Goal: Task Accomplishment & Management: Complete application form

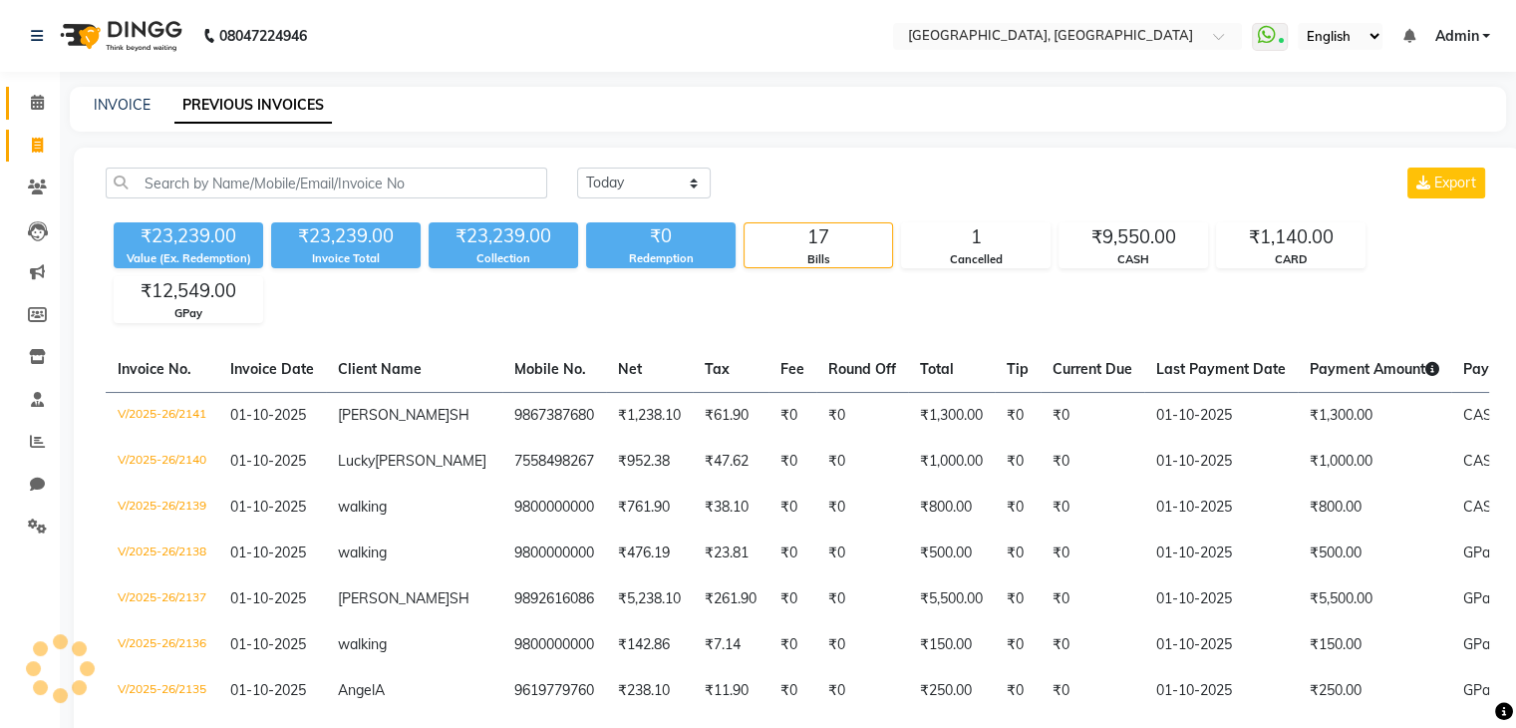
click at [33, 97] on icon at bounding box center [37, 102] width 13 height 15
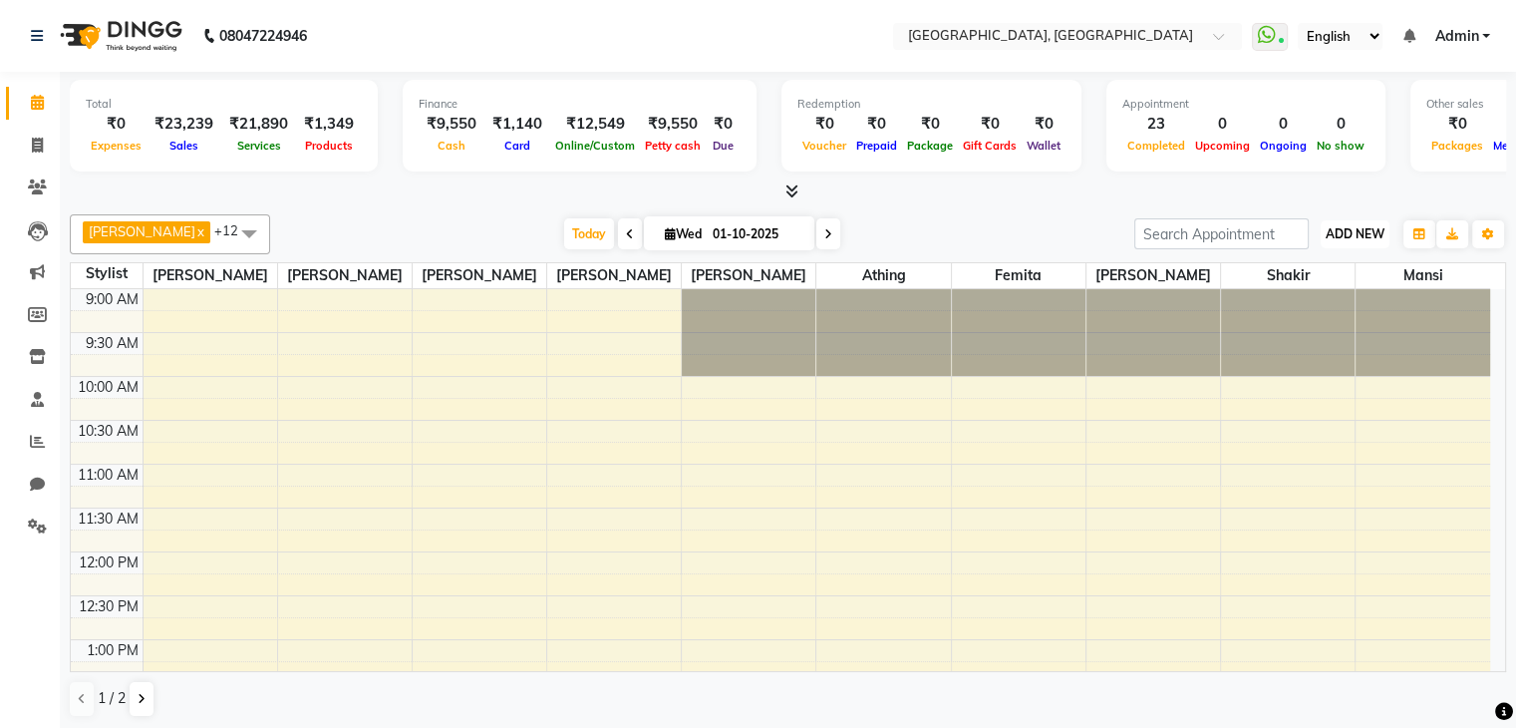
click at [1339, 243] on button "ADD NEW Toggle Dropdown" at bounding box center [1355, 234] width 69 height 28
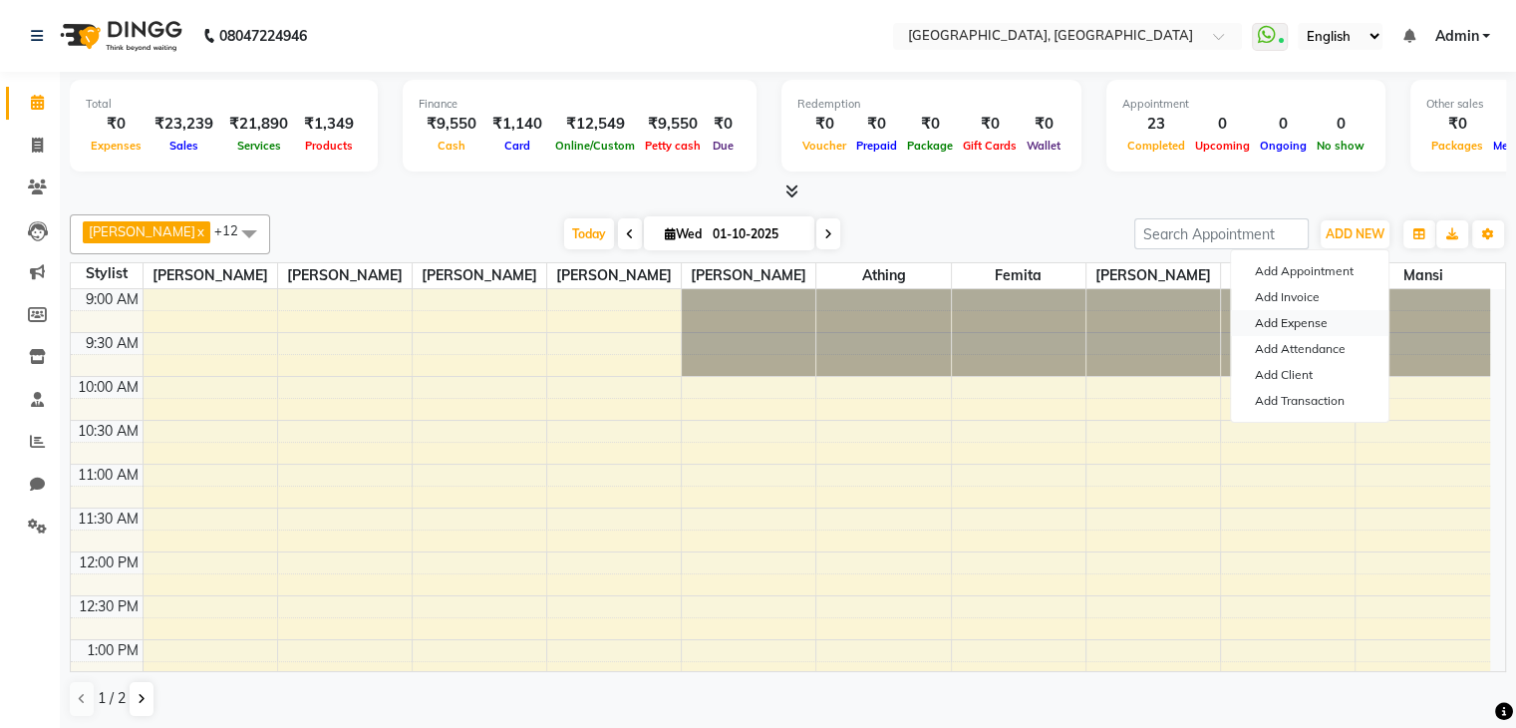
click at [1316, 327] on link "Add Expense" at bounding box center [1309, 323] width 157 height 26
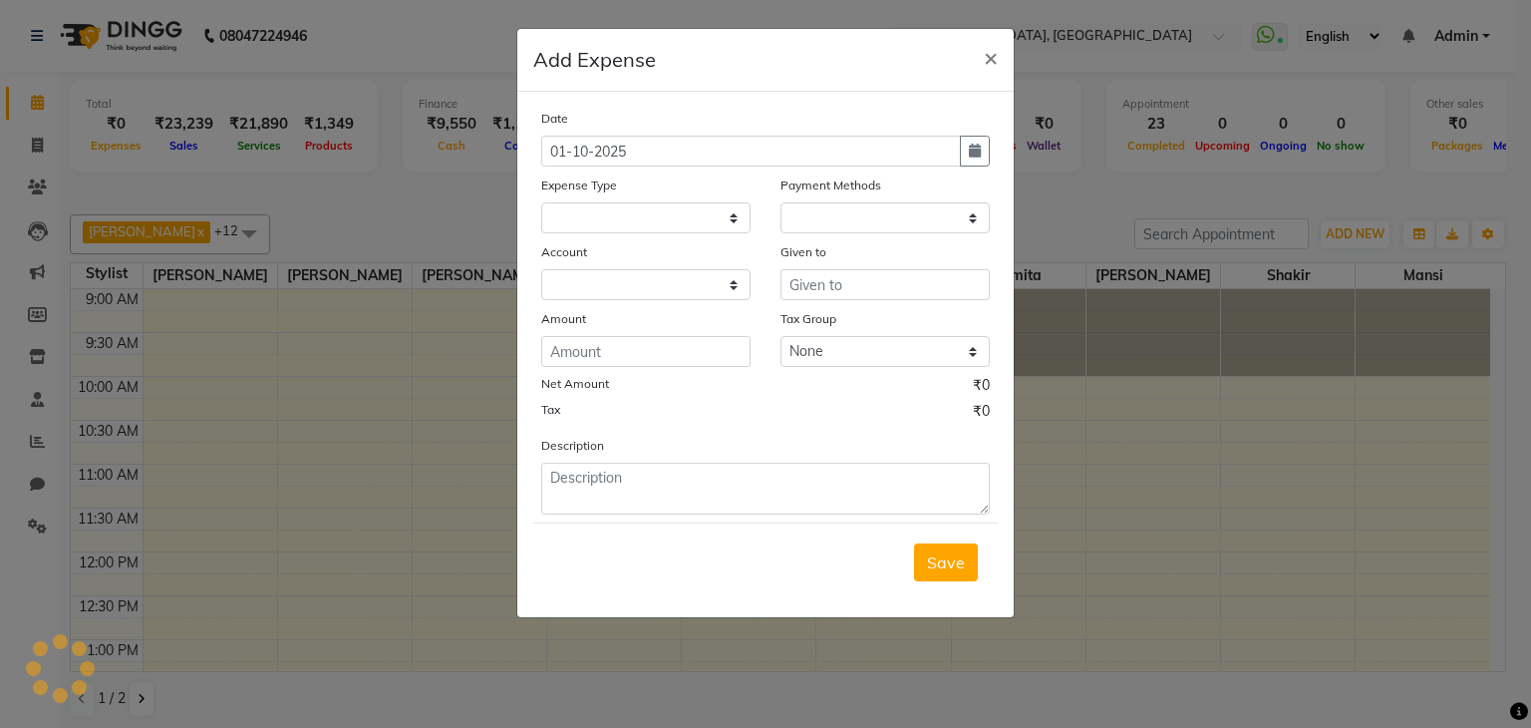
select select "1"
select select "5717"
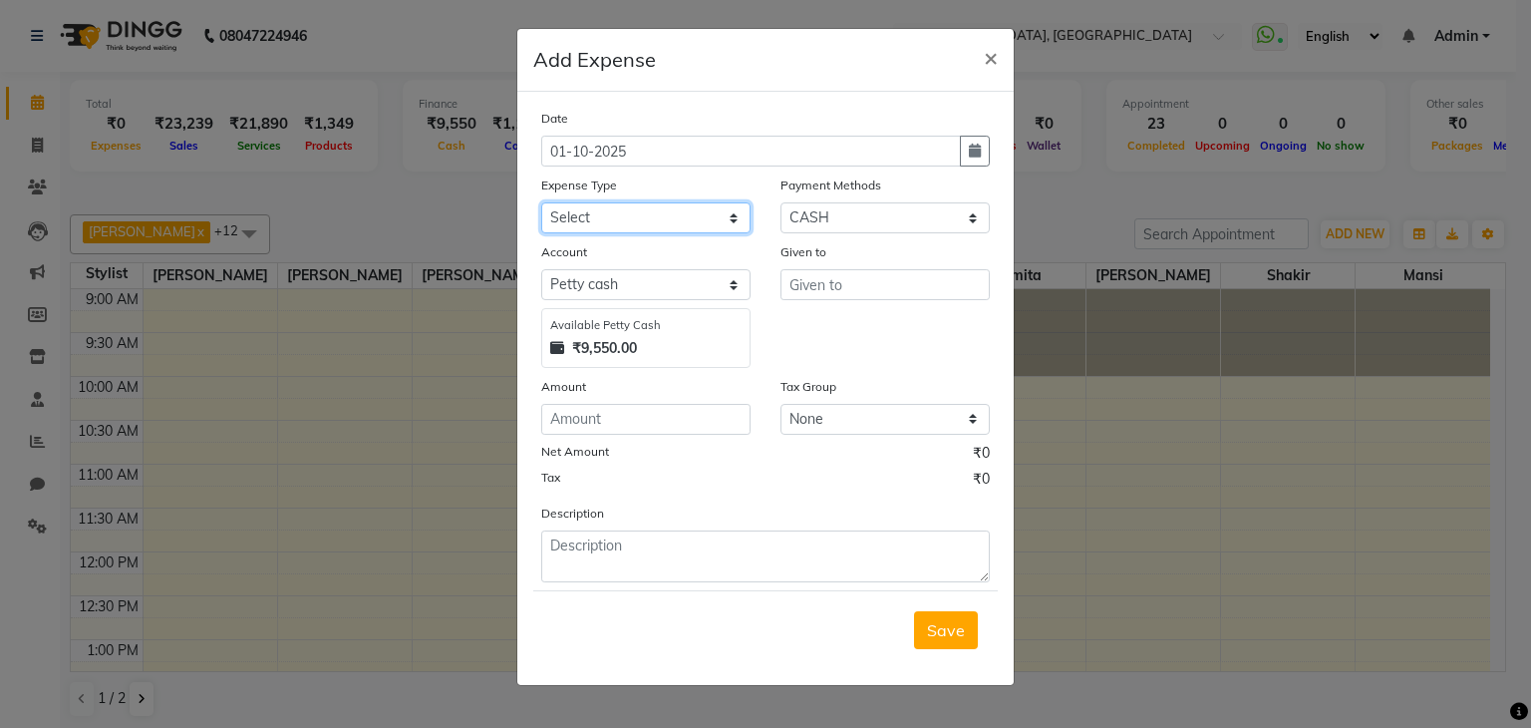
click at [665, 233] on select "Select Advance Salary Bank charges Car maintenance Cash transfer to bank Cash t…" at bounding box center [645, 217] width 209 height 31
select select "9"
click at [541, 204] on select "Select Advance Salary Bank charges Car maintenance Cash transfer to bank Cash t…" at bounding box center [645, 217] width 209 height 31
click at [674, 428] on input "number" at bounding box center [645, 419] width 209 height 31
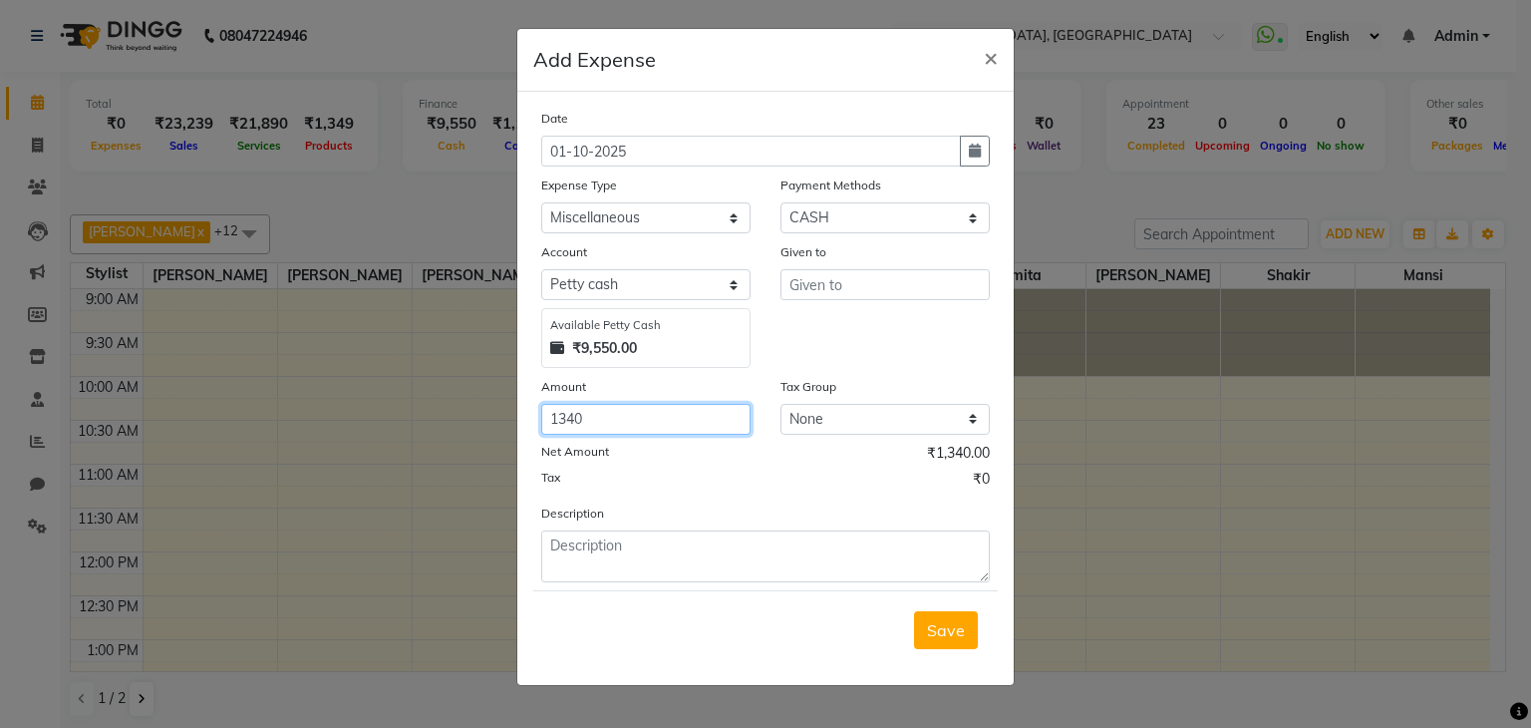
type input "1340"
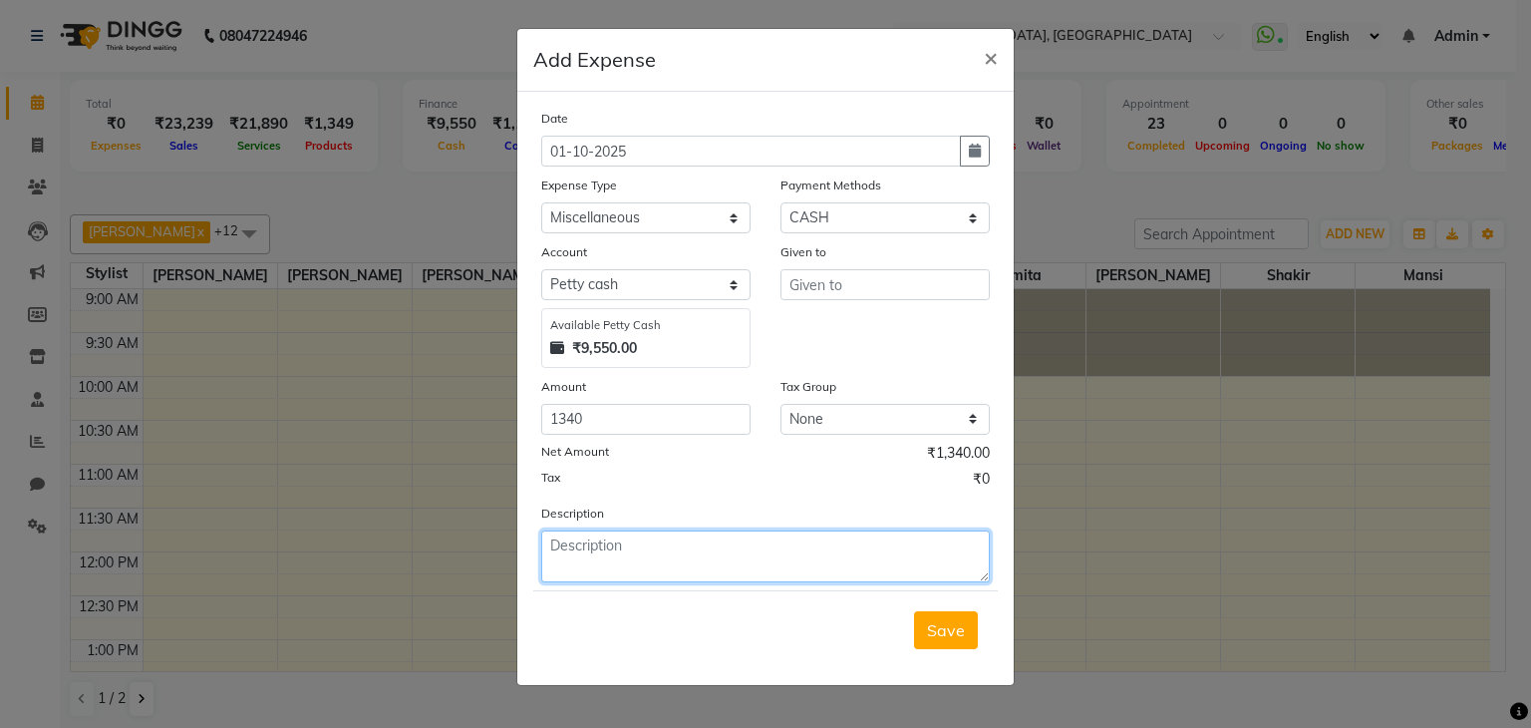
click at [813, 542] on textarea at bounding box center [765, 556] width 448 height 52
type textarea "EXP"
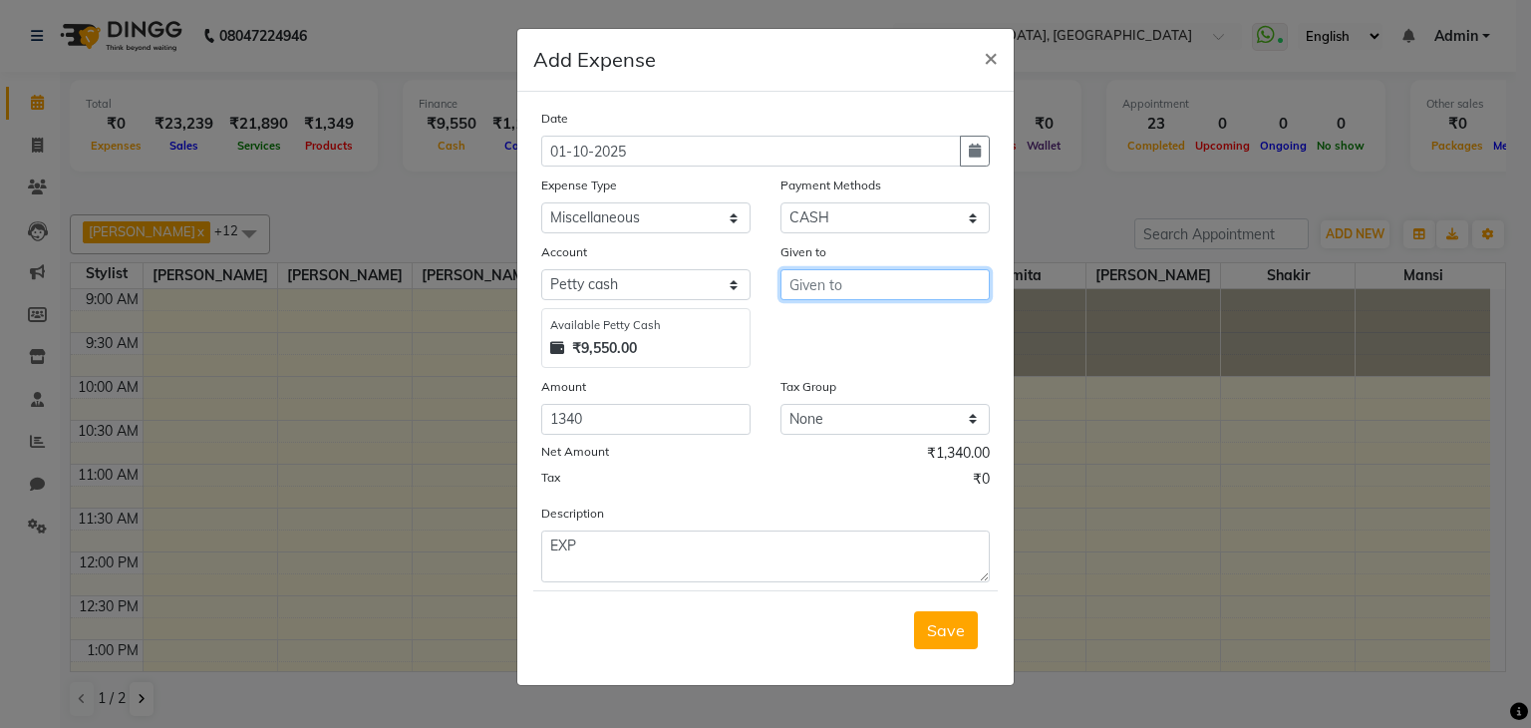
click at [905, 294] on input "text" at bounding box center [884, 284] width 209 height 31
type input "LL"
click at [948, 646] on button "Save" at bounding box center [946, 630] width 64 height 38
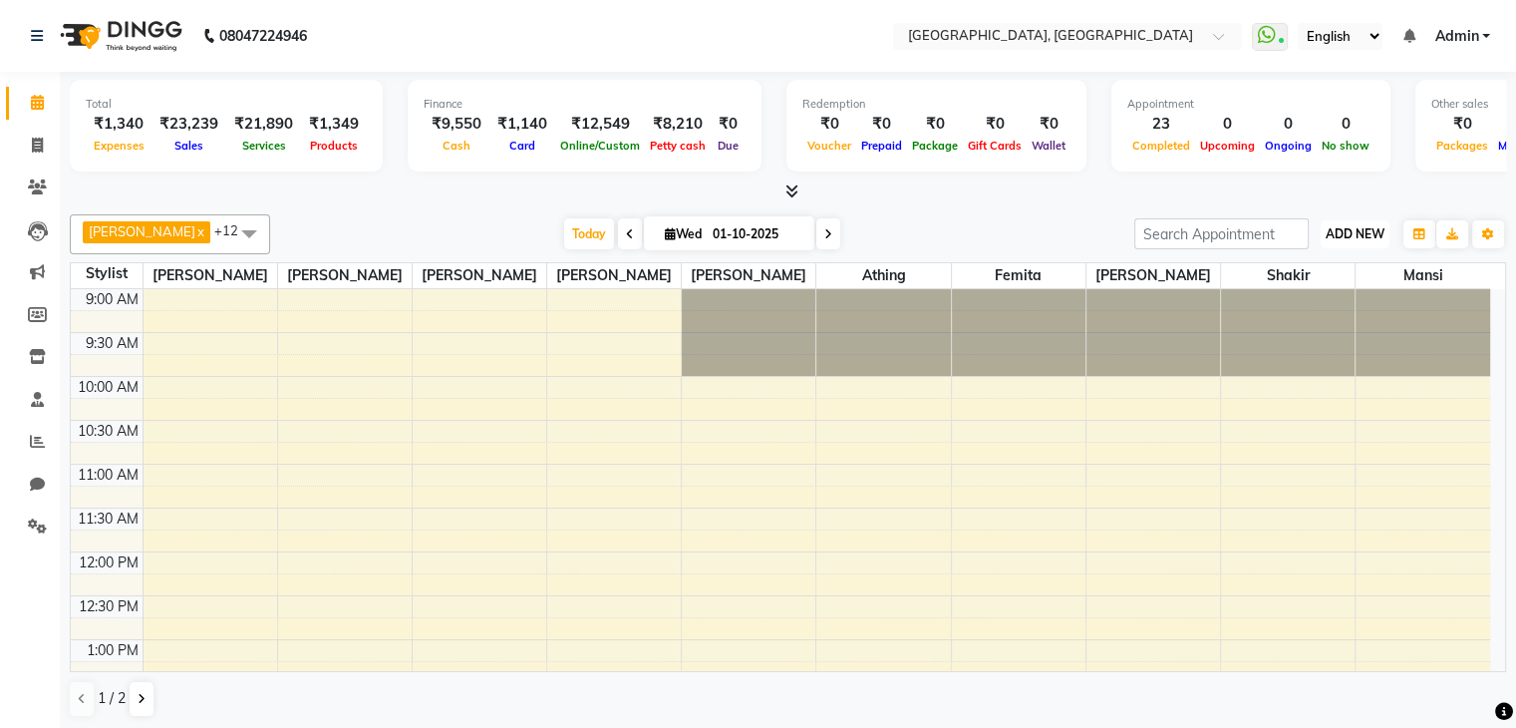
click at [1357, 242] on button "ADD NEW Toggle Dropdown" at bounding box center [1355, 234] width 69 height 28
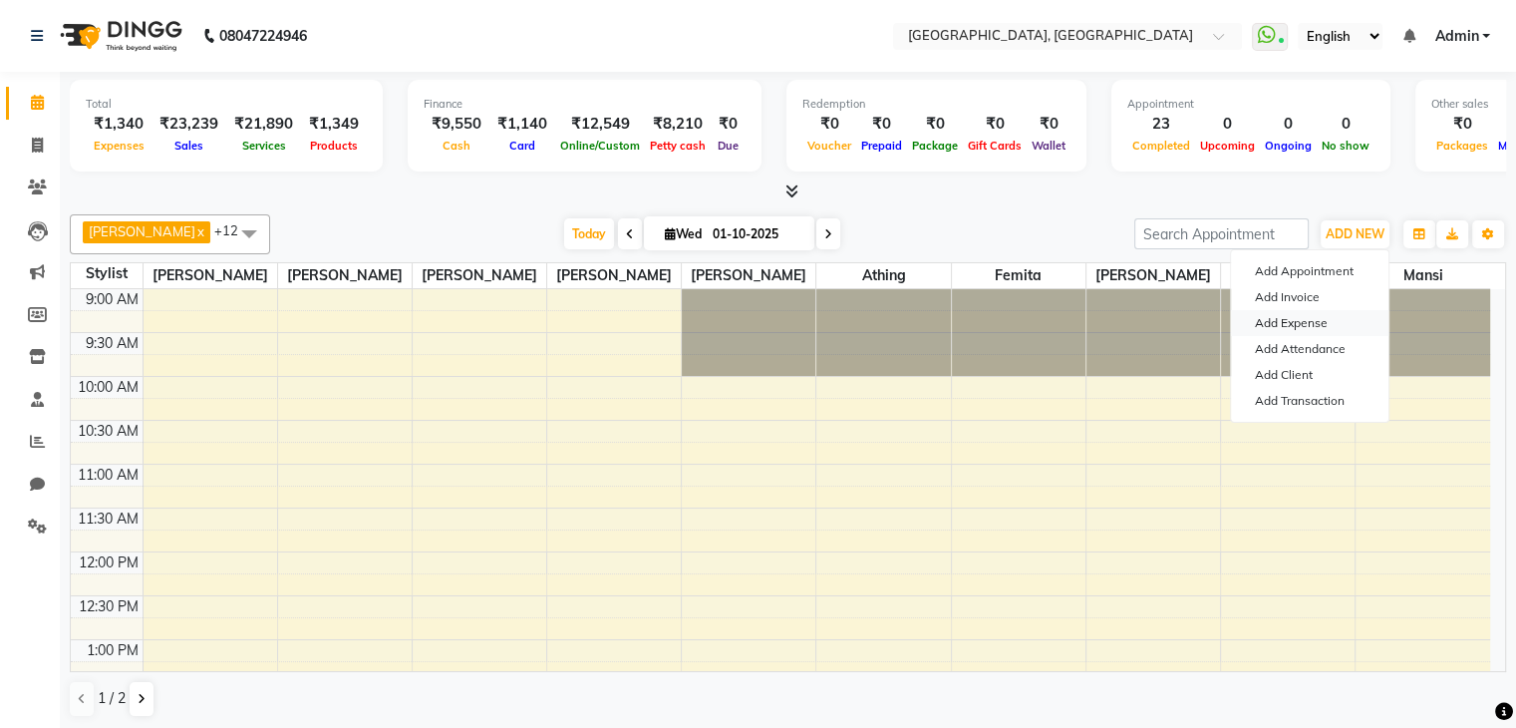
click at [1286, 331] on link "Add Expense" at bounding box center [1309, 323] width 157 height 26
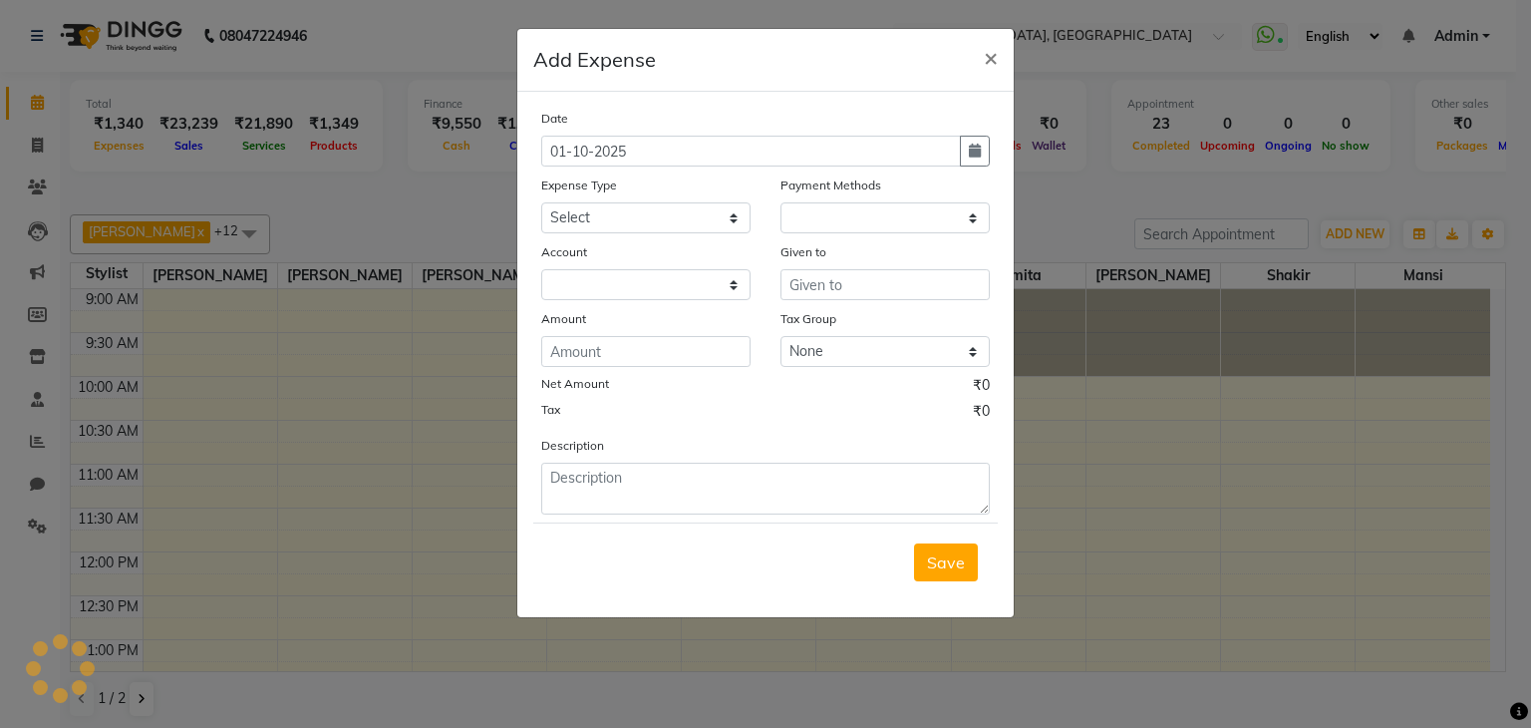
select select "1"
select select "5717"
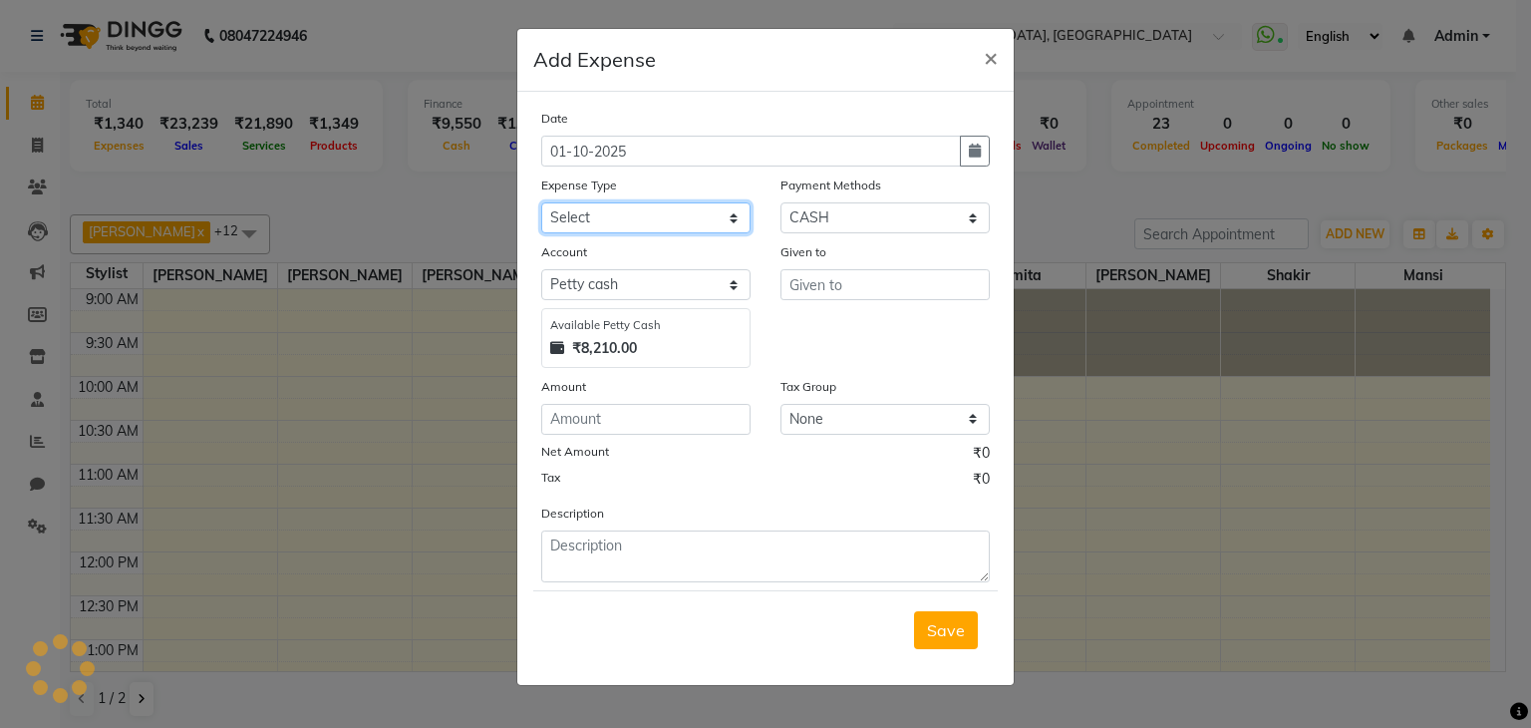
click at [682, 231] on select "Select Advance Salary Bank charges Car maintenance Cash transfer to bank Cash t…" at bounding box center [645, 217] width 209 height 31
select select "9"
click at [541, 204] on select "Select Advance Salary Bank charges Car maintenance Cash transfer to bank Cash t…" at bounding box center [645, 217] width 209 height 31
click at [739, 430] on input "number" at bounding box center [645, 419] width 209 height 31
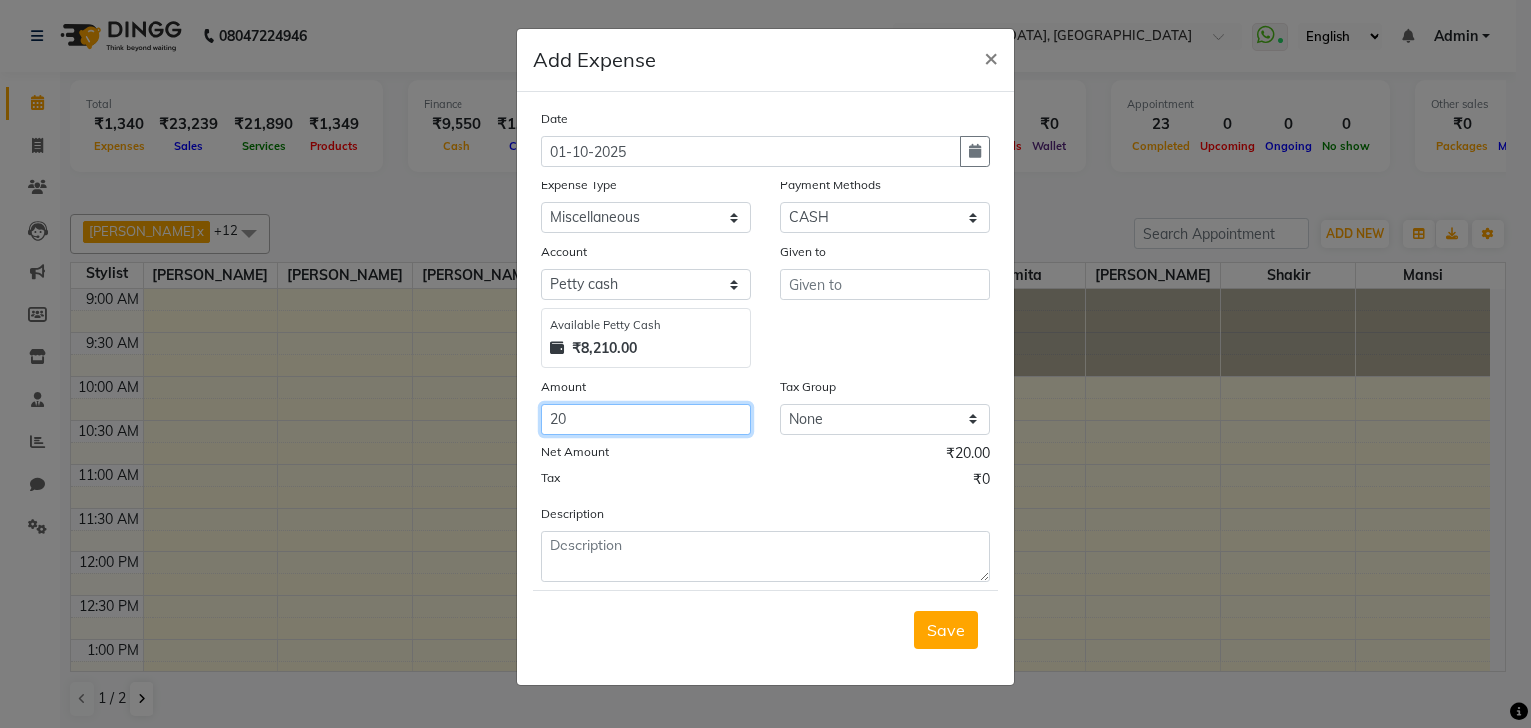
type input "20"
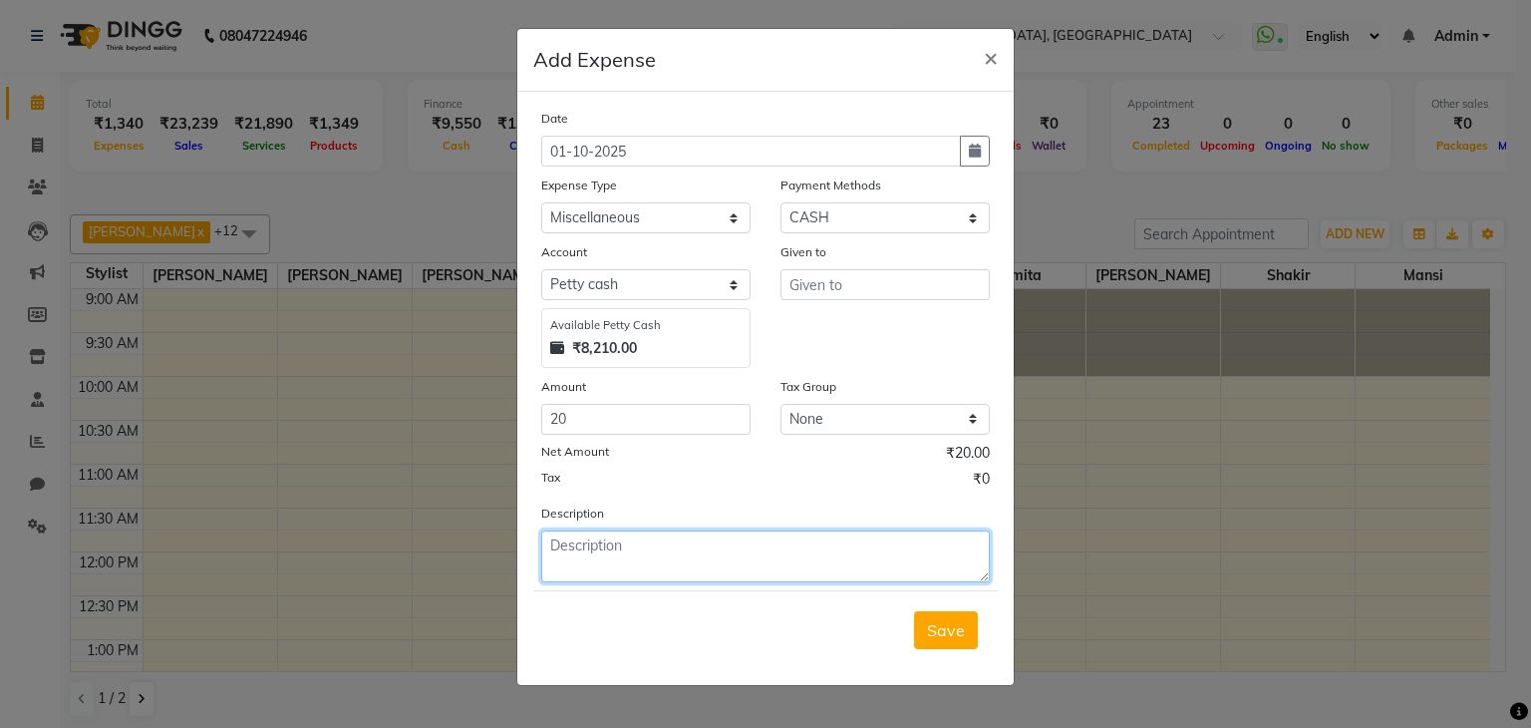
click at [810, 552] on textarea at bounding box center [765, 556] width 448 height 52
type textarea "EXP"
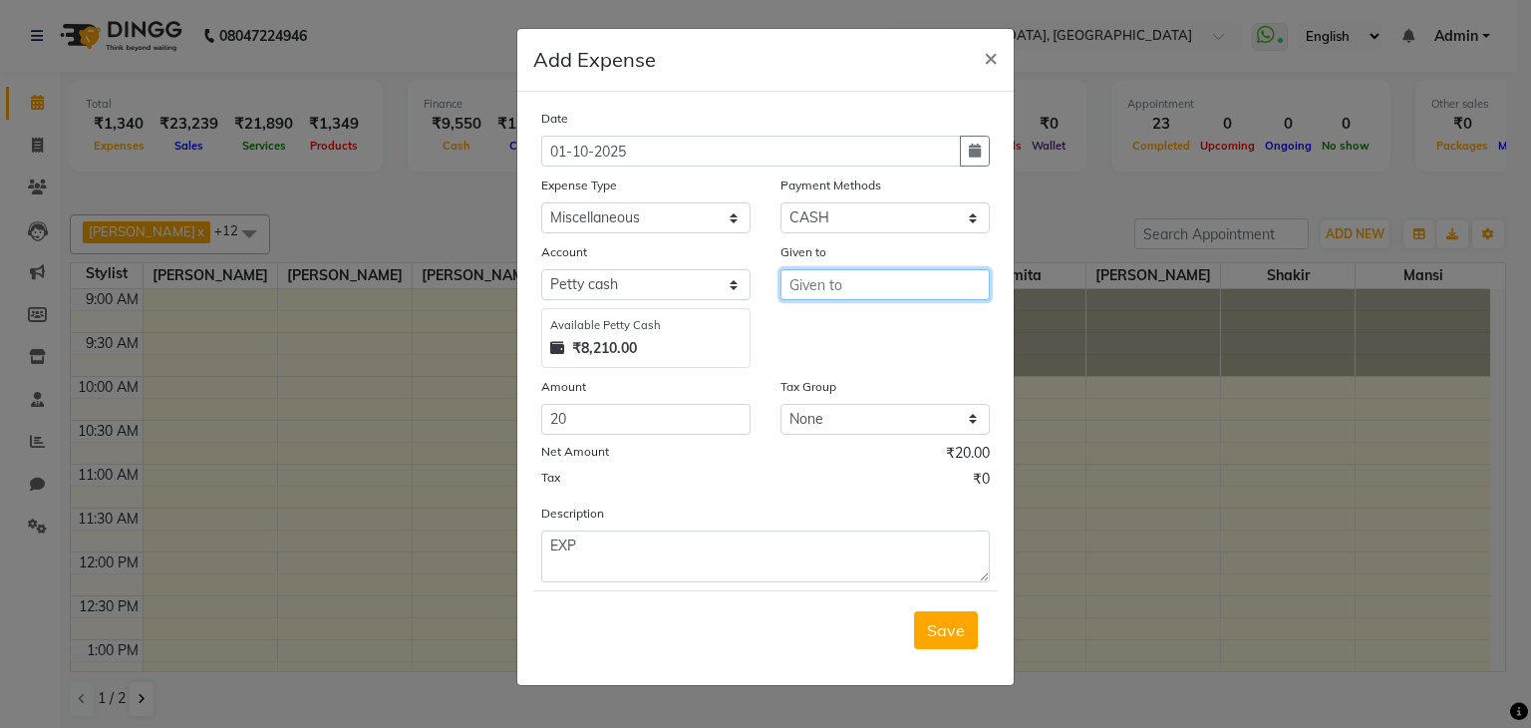
click at [933, 291] on input "text" at bounding box center [884, 284] width 209 height 31
type input "LL"
click at [940, 623] on span "Save" at bounding box center [946, 630] width 38 height 20
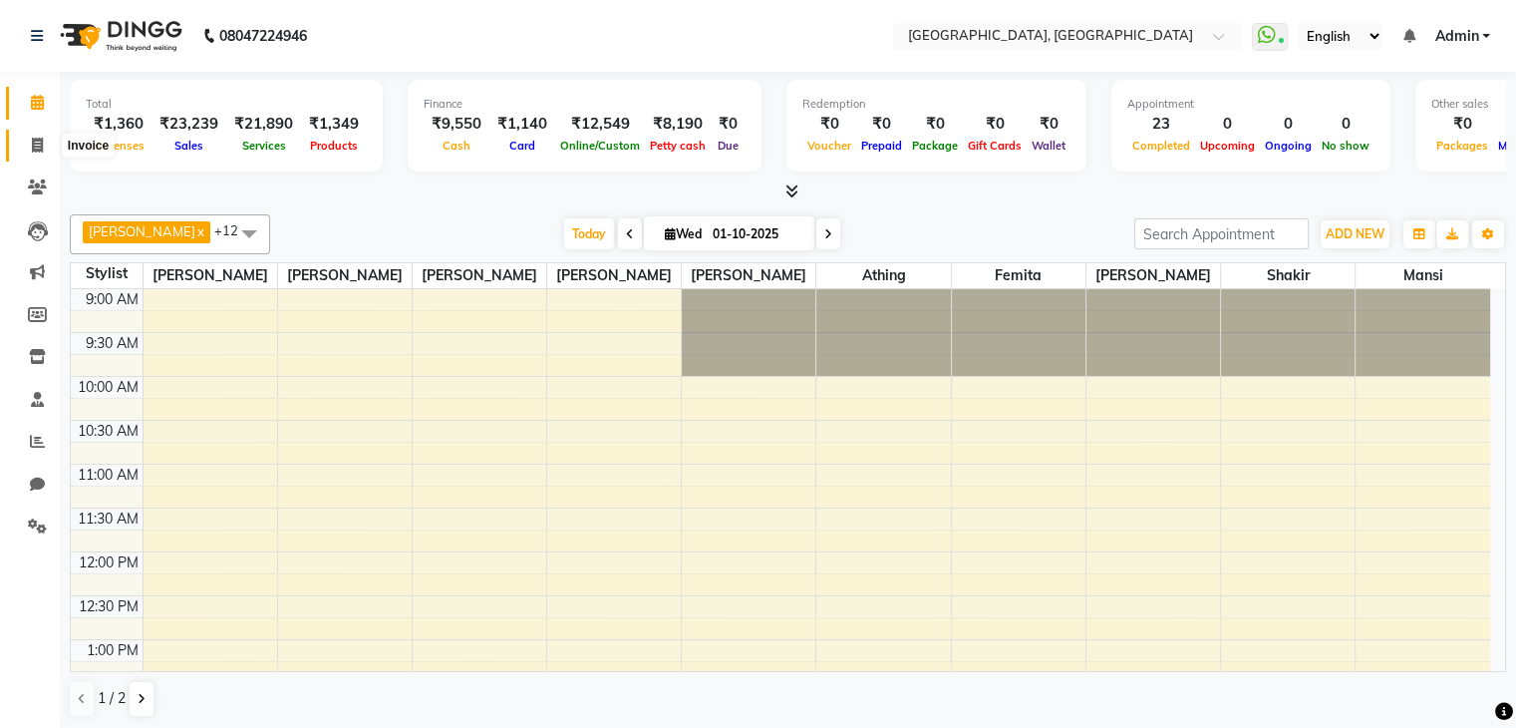
click at [28, 140] on span at bounding box center [37, 146] width 35 height 23
select select "service"
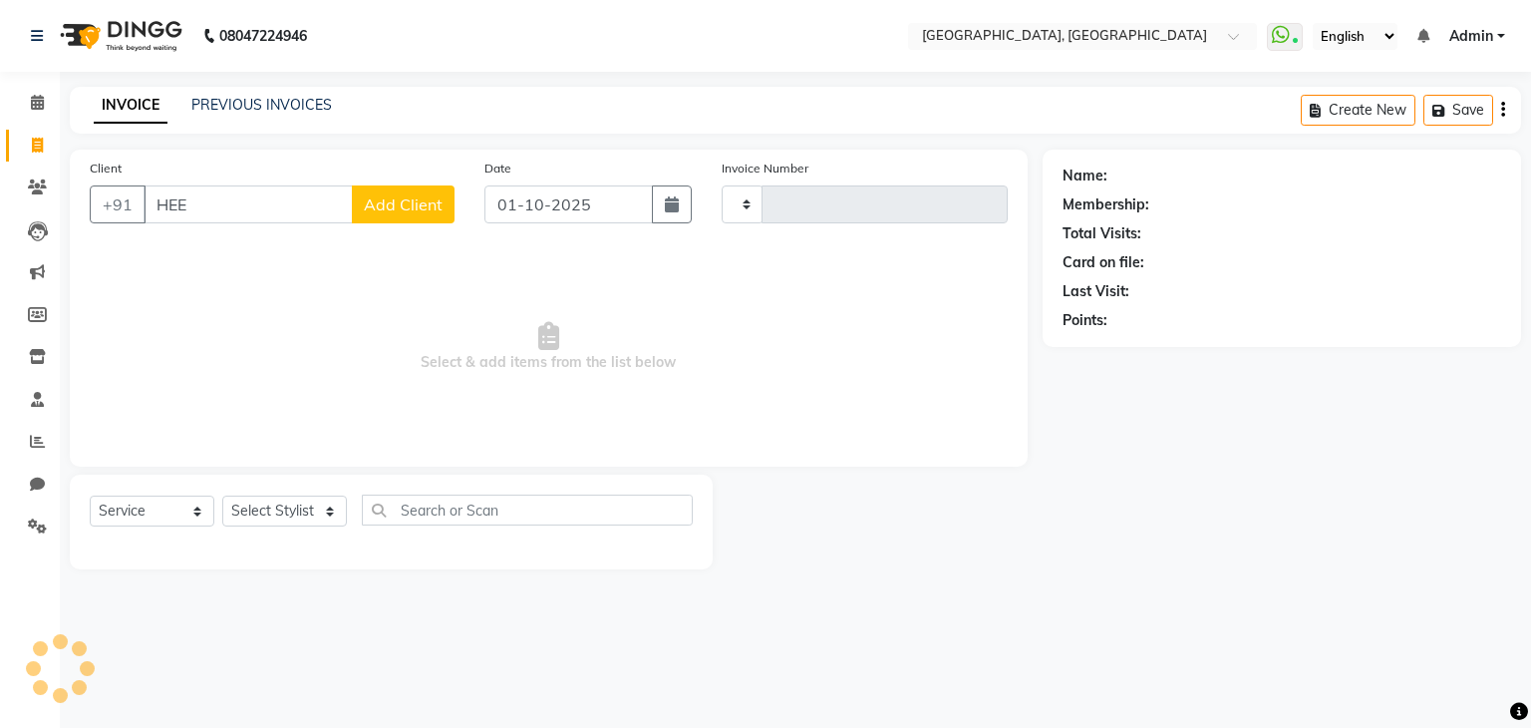
type input "HEER"
type input "2142"
select select "6682"
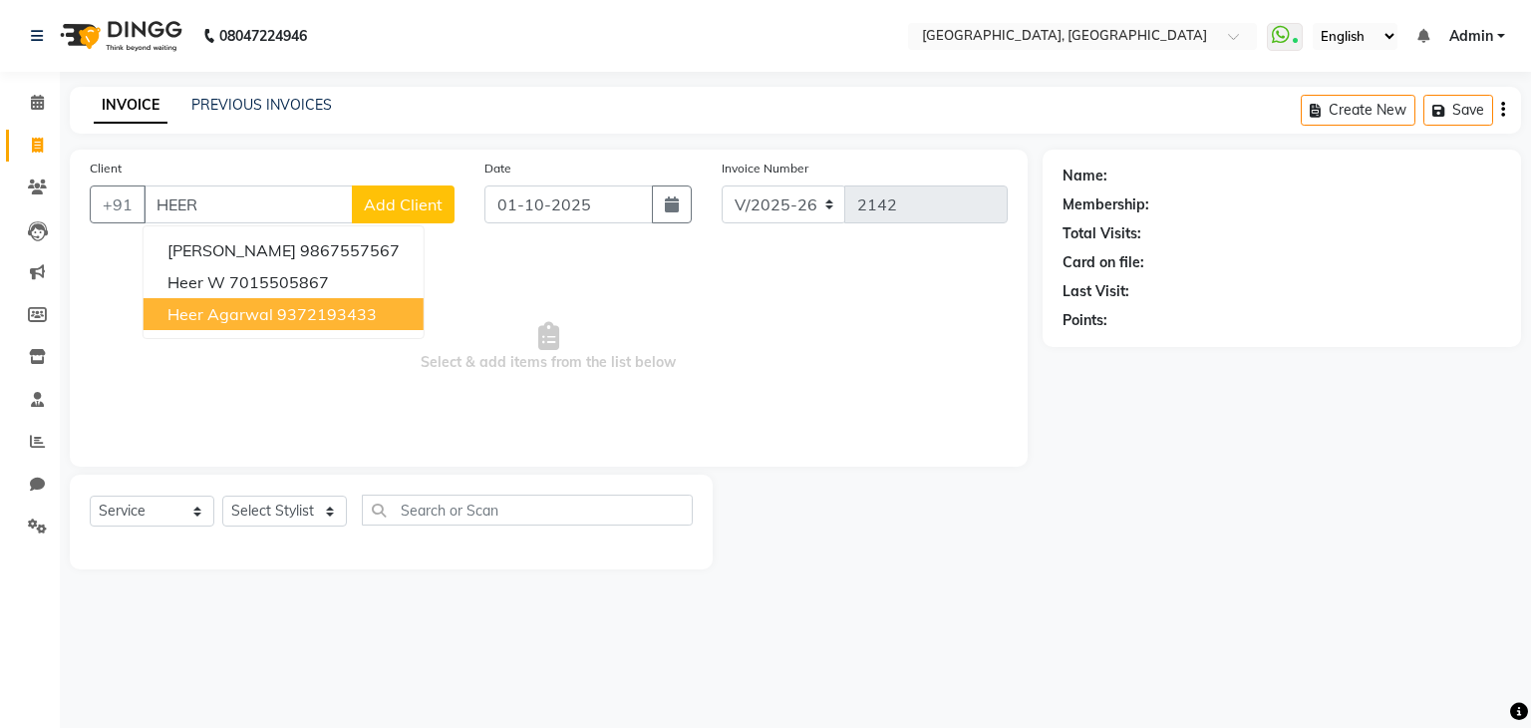
click at [202, 308] on span "Heer Agarwal" at bounding box center [220, 314] width 106 height 20
type input "9372193433"
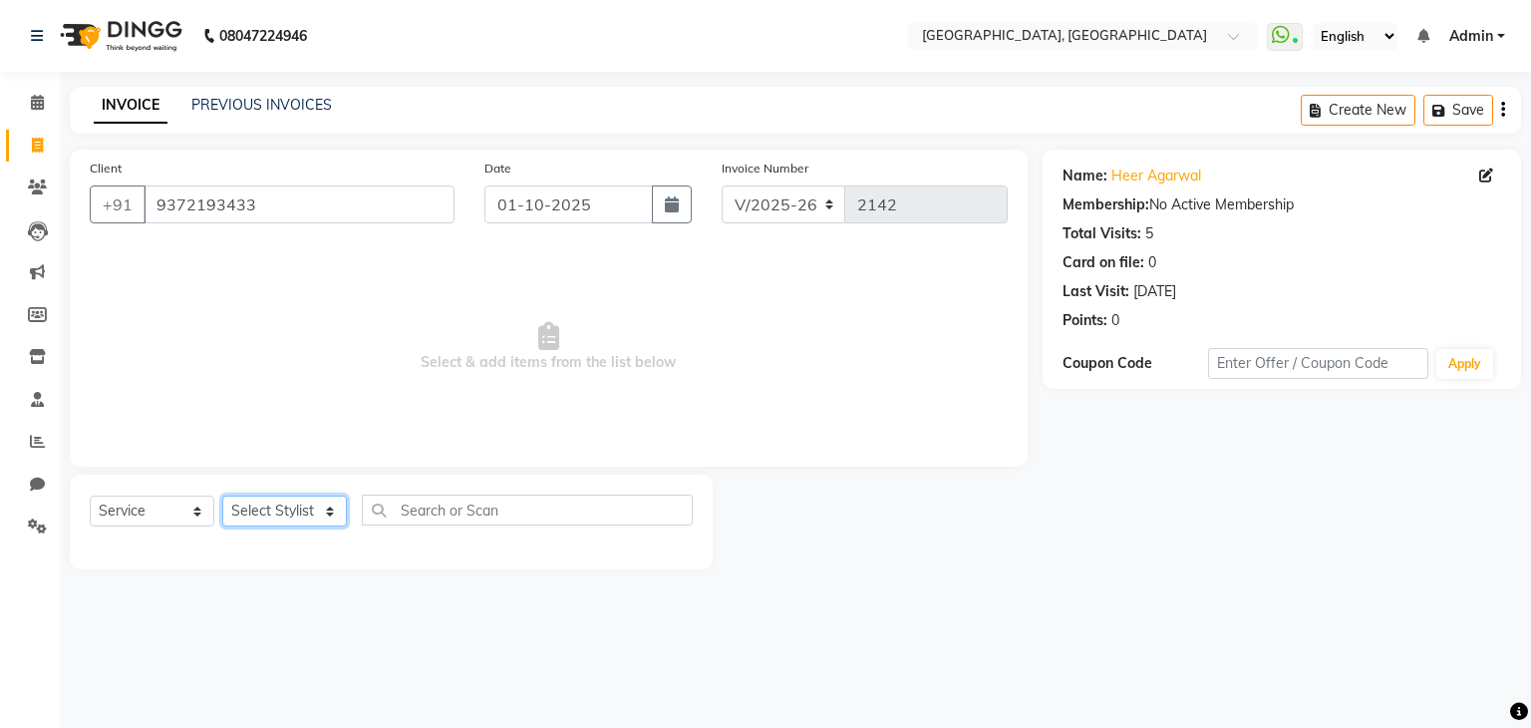
click at [262, 511] on select "Select Stylist Aarti paswan Ankit Arjun Athing Femita [PERSON_NAME] [PERSON_NAM…" at bounding box center [284, 510] width 125 height 31
select select "52151"
click at [222, 496] on select "Select Stylist Aarti paswan Ankit Arjun Athing Femita [PERSON_NAME] [PERSON_NAM…" at bounding box center [284, 510] width 125 height 31
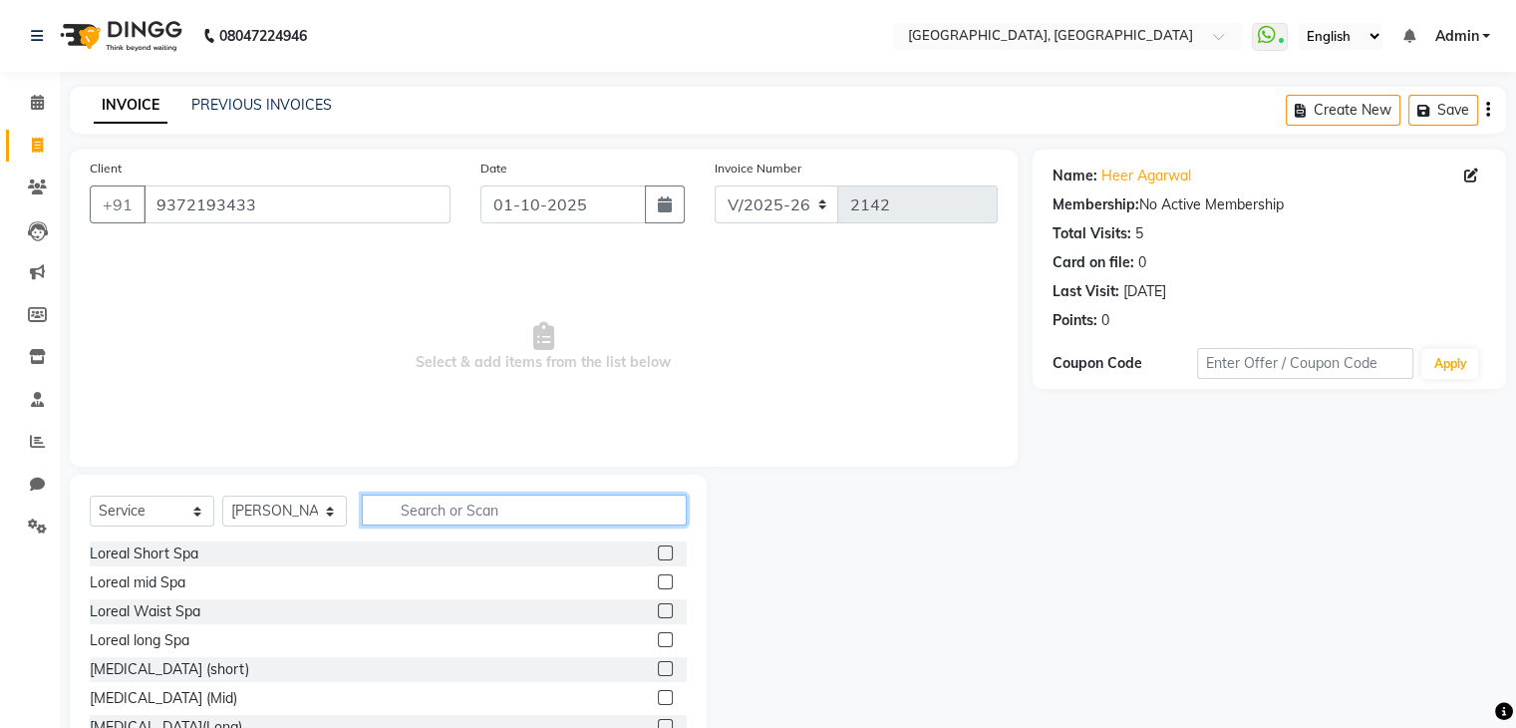
click at [417, 515] on input "text" at bounding box center [524, 509] width 325 height 31
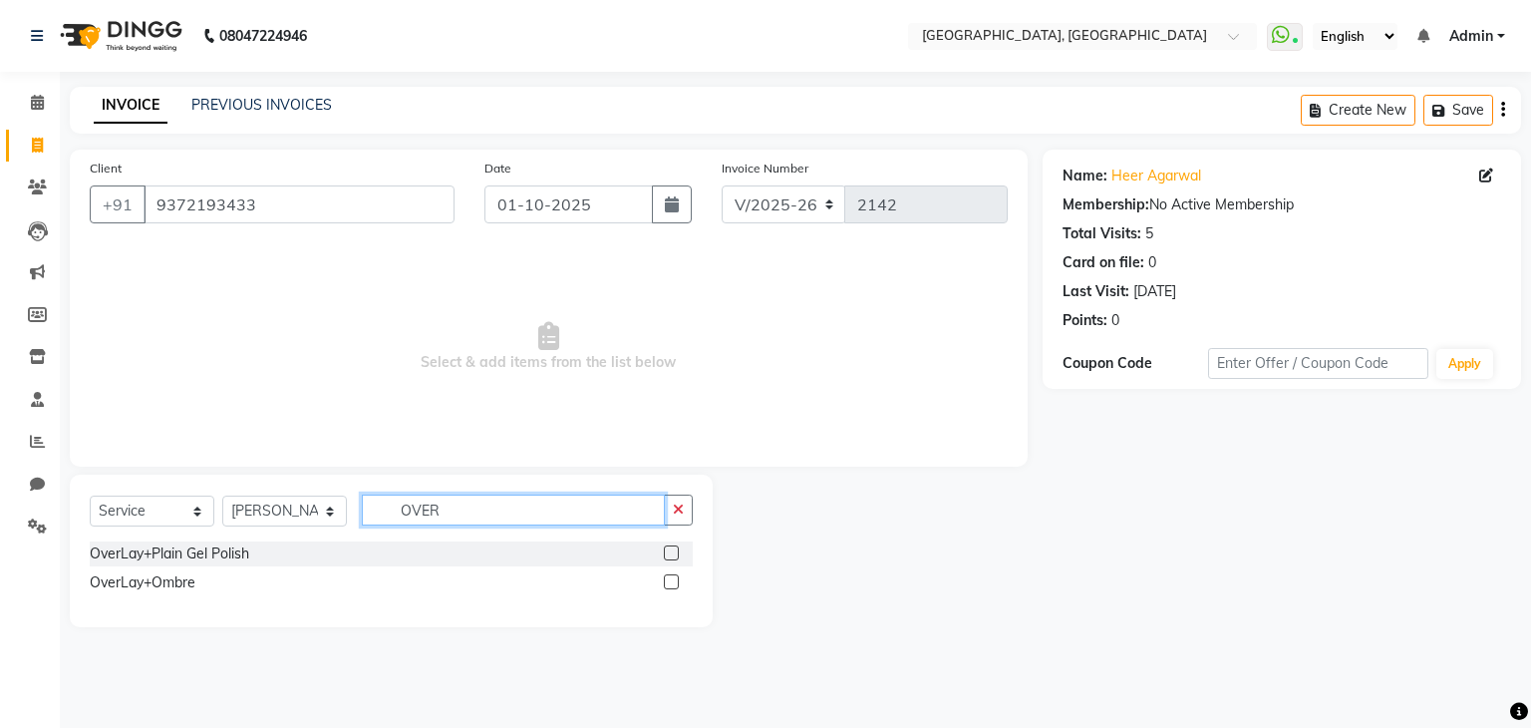
type input "OVER"
click at [678, 576] on label at bounding box center [671, 581] width 15 height 15
click at [677, 576] on input "checkbox" at bounding box center [670, 582] width 13 height 13
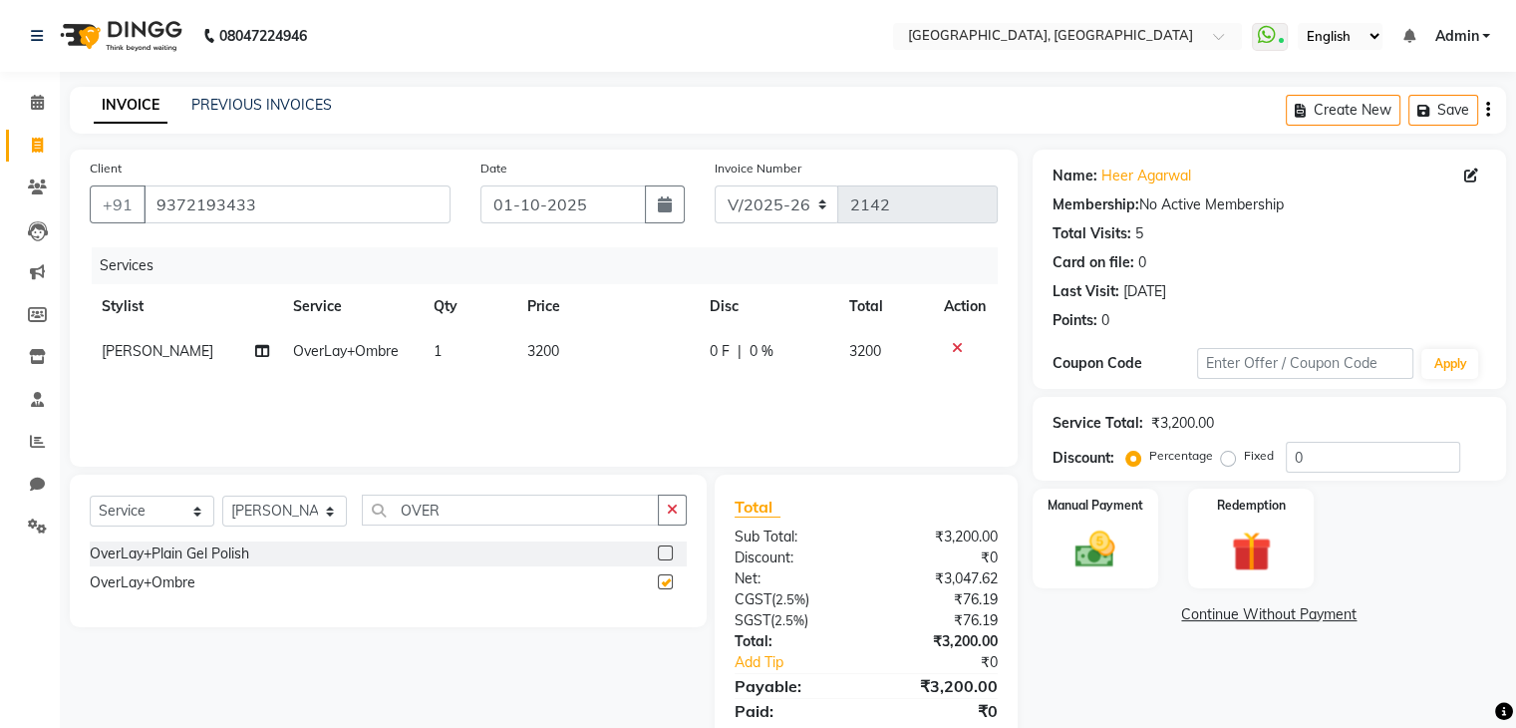
checkbox input "false"
click at [961, 354] on div at bounding box center [965, 348] width 42 height 14
click at [960, 351] on icon at bounding box center [957, 348] width 11 height 14
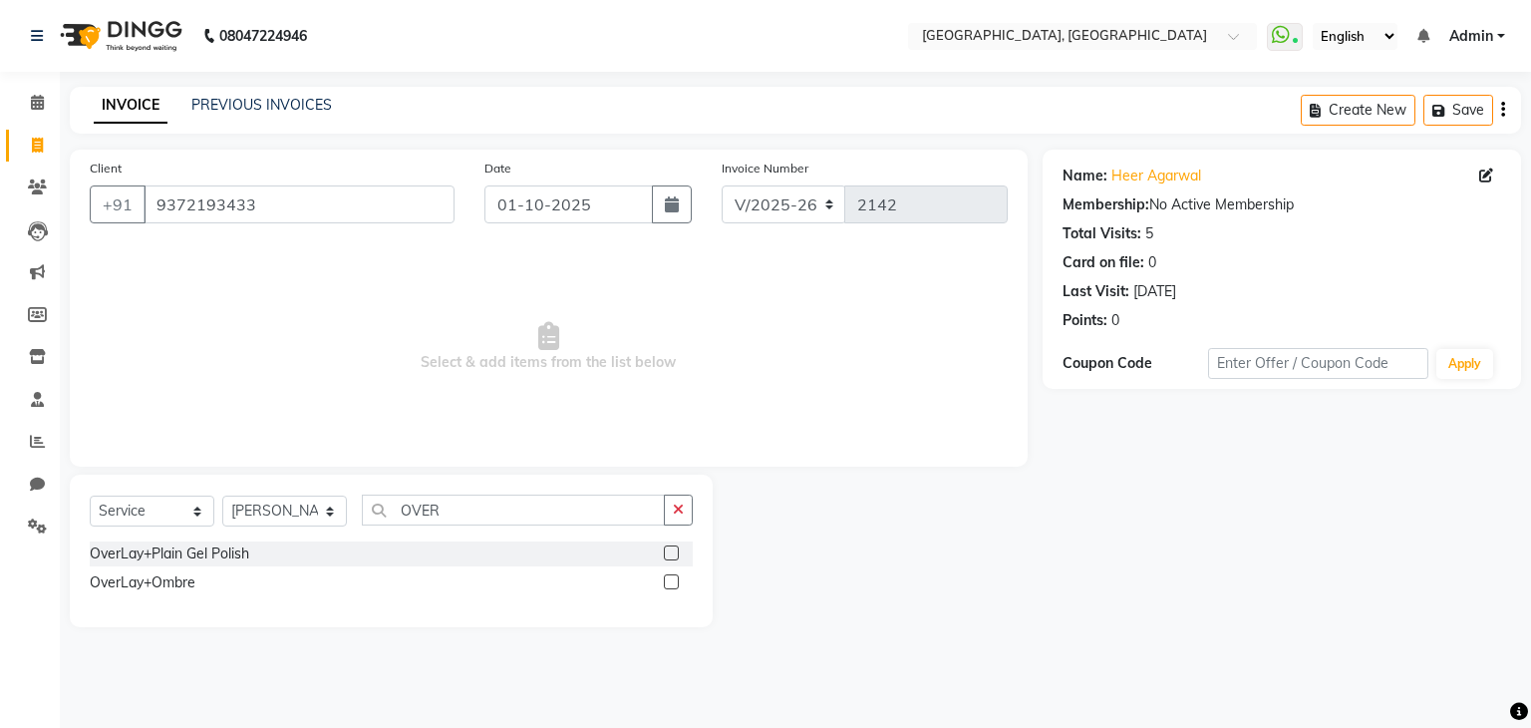
click at [667, 556] on label at bounding box center [671, 552] width 15 height 15
click at [667, 556] on input "checkbox" at bounding box center [670, 553] width 13 height 13
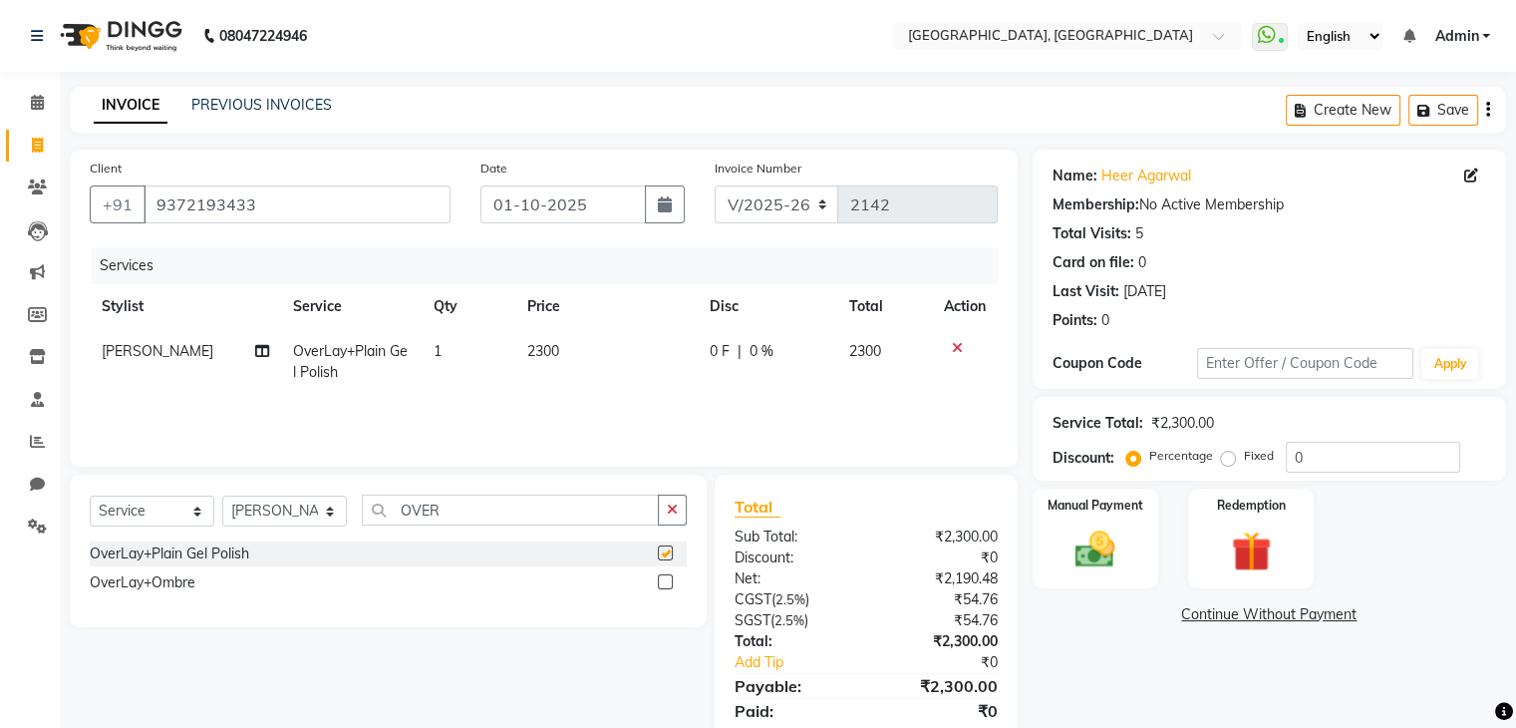
checkbox input "false"
click at [1090, 549] on img at bounding box center [1094, 550] width 67 height 48
click at [1296, 613] on span "GPay" at bounding box center [1298, 615] width 41 height 23
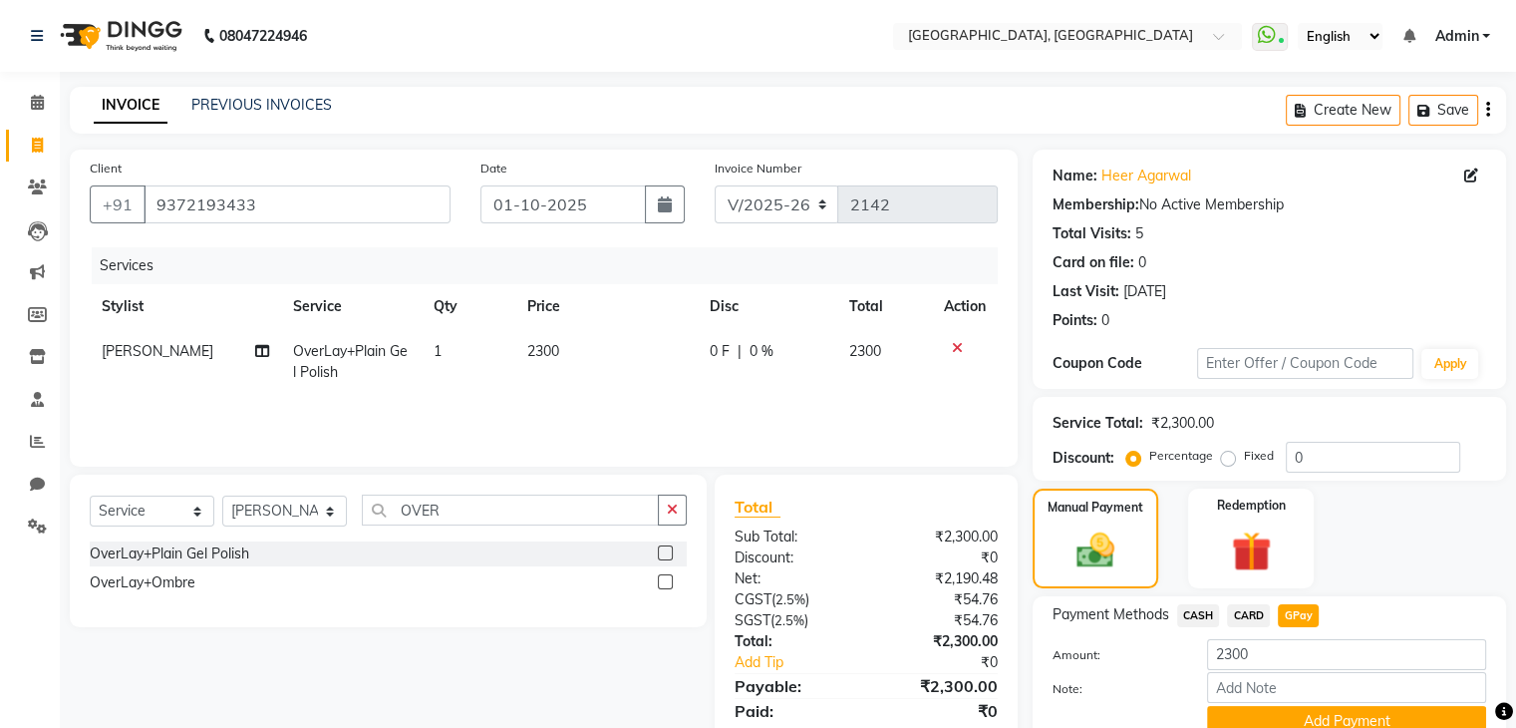
scroll to position [89, 0]
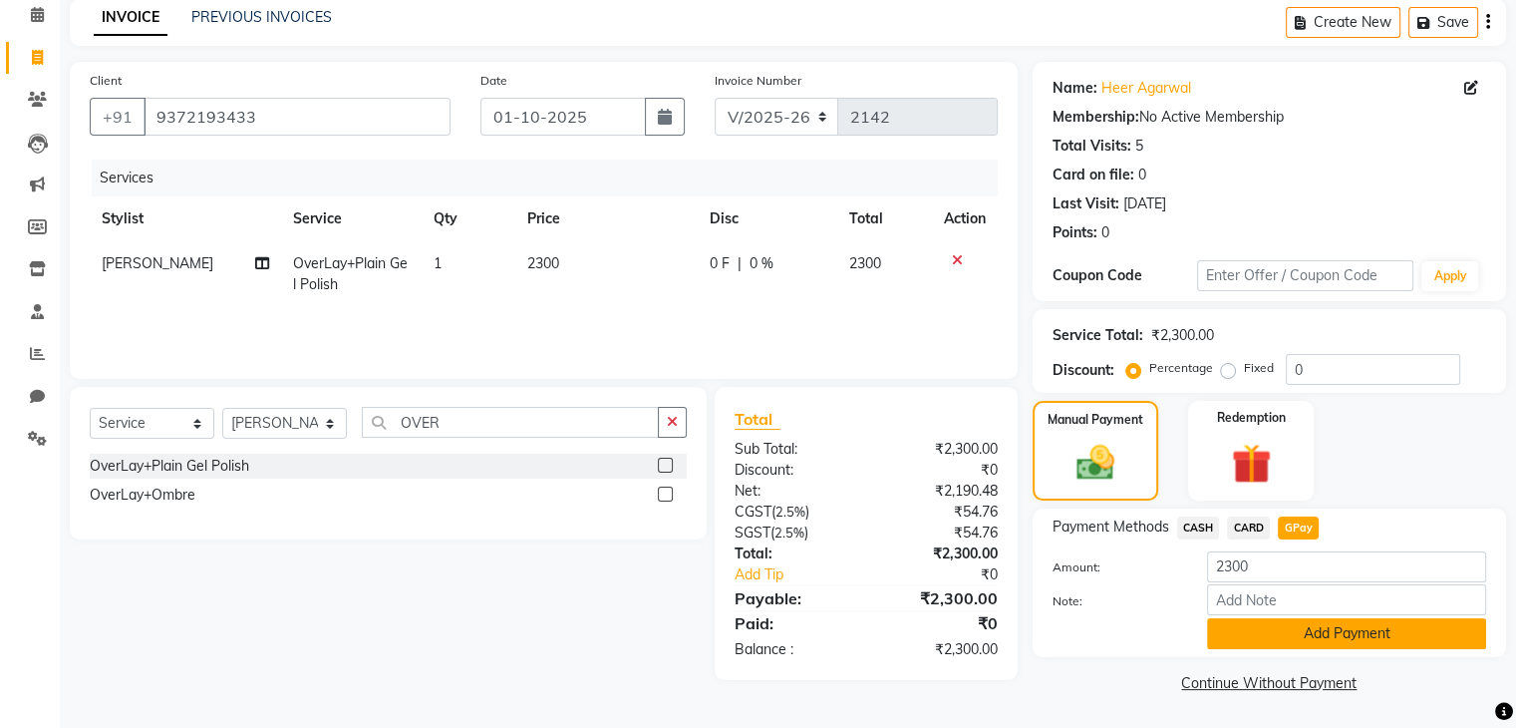
click at [1279, 643] on button "Add Payment" at bounding box center [1346, 633] width 279 height 31
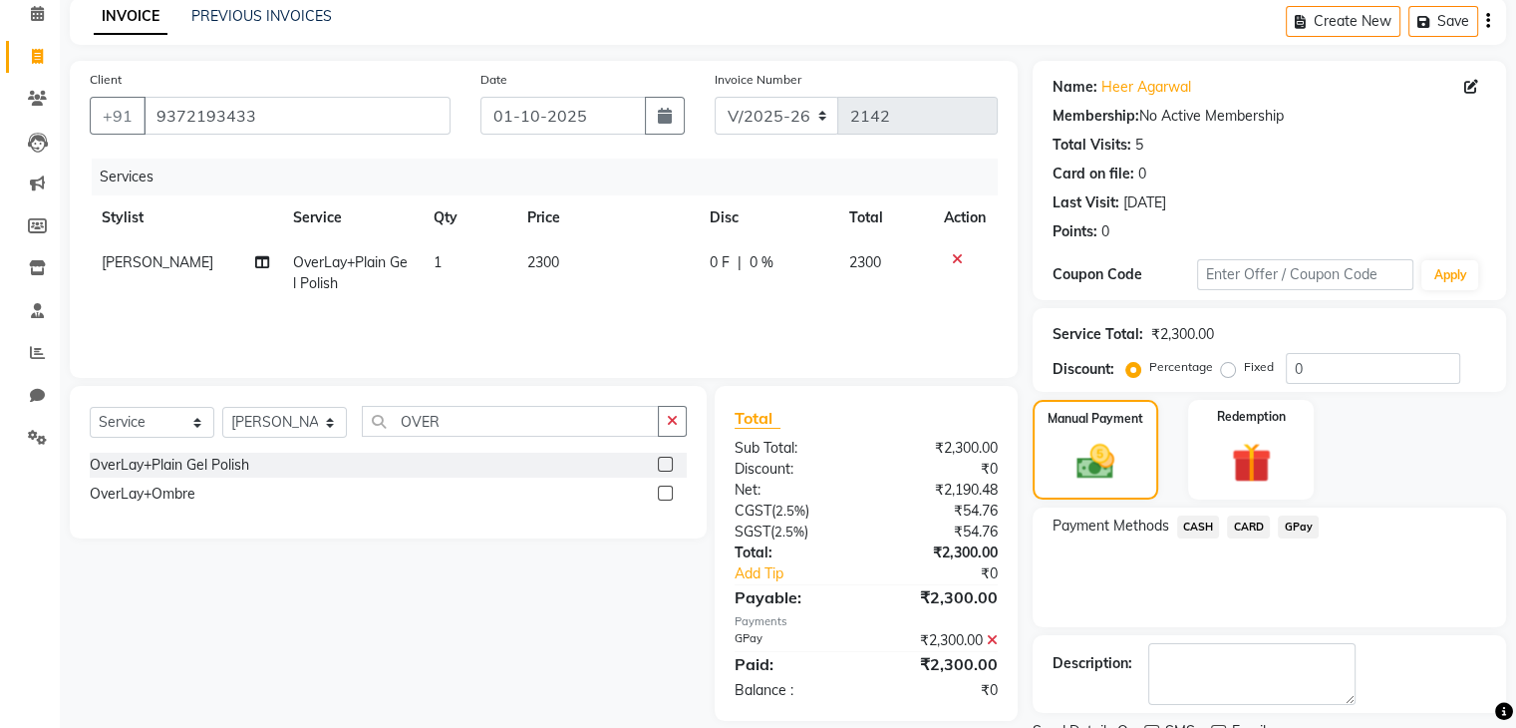
scroll to position [170, 0]
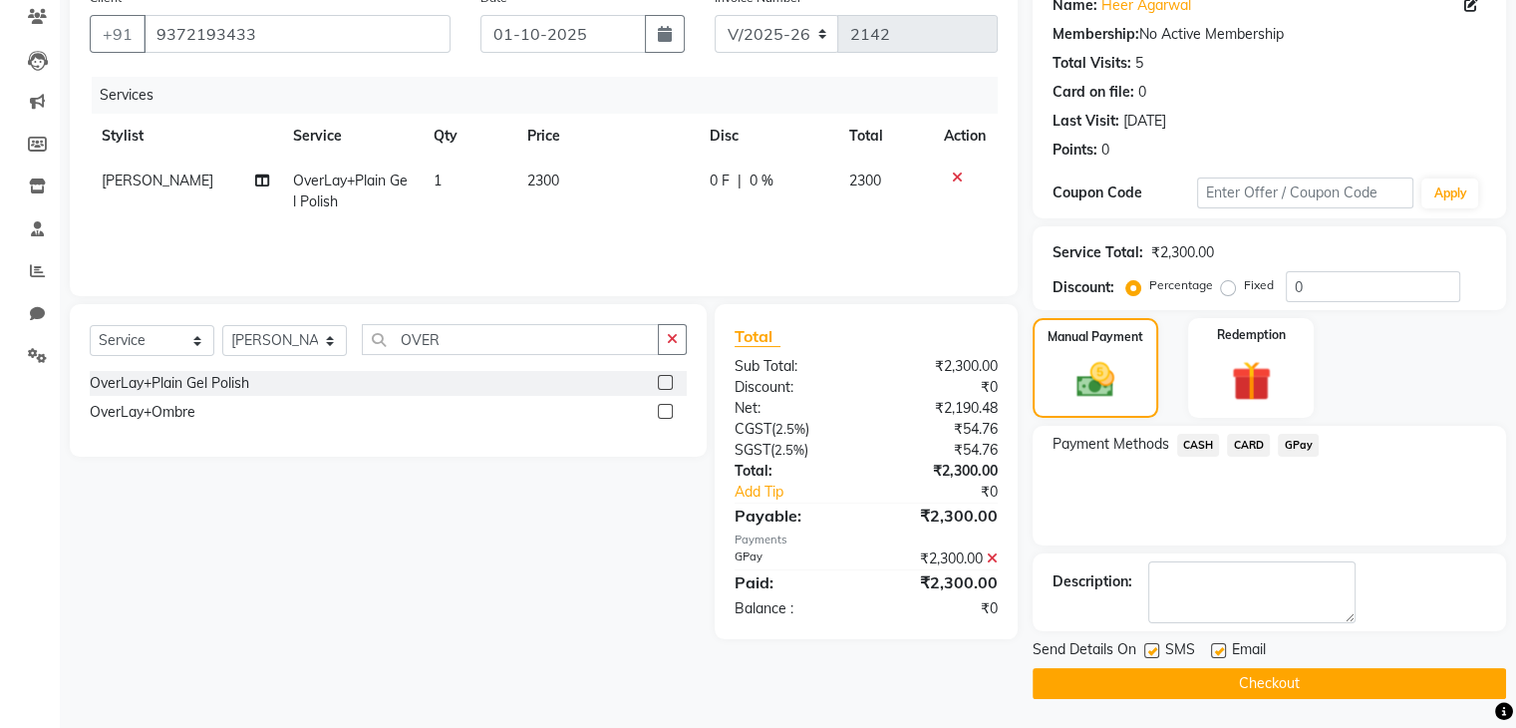
click at [1242, 675] on button "Checkout" at bounding box center [1269, 683] width 473 height 31
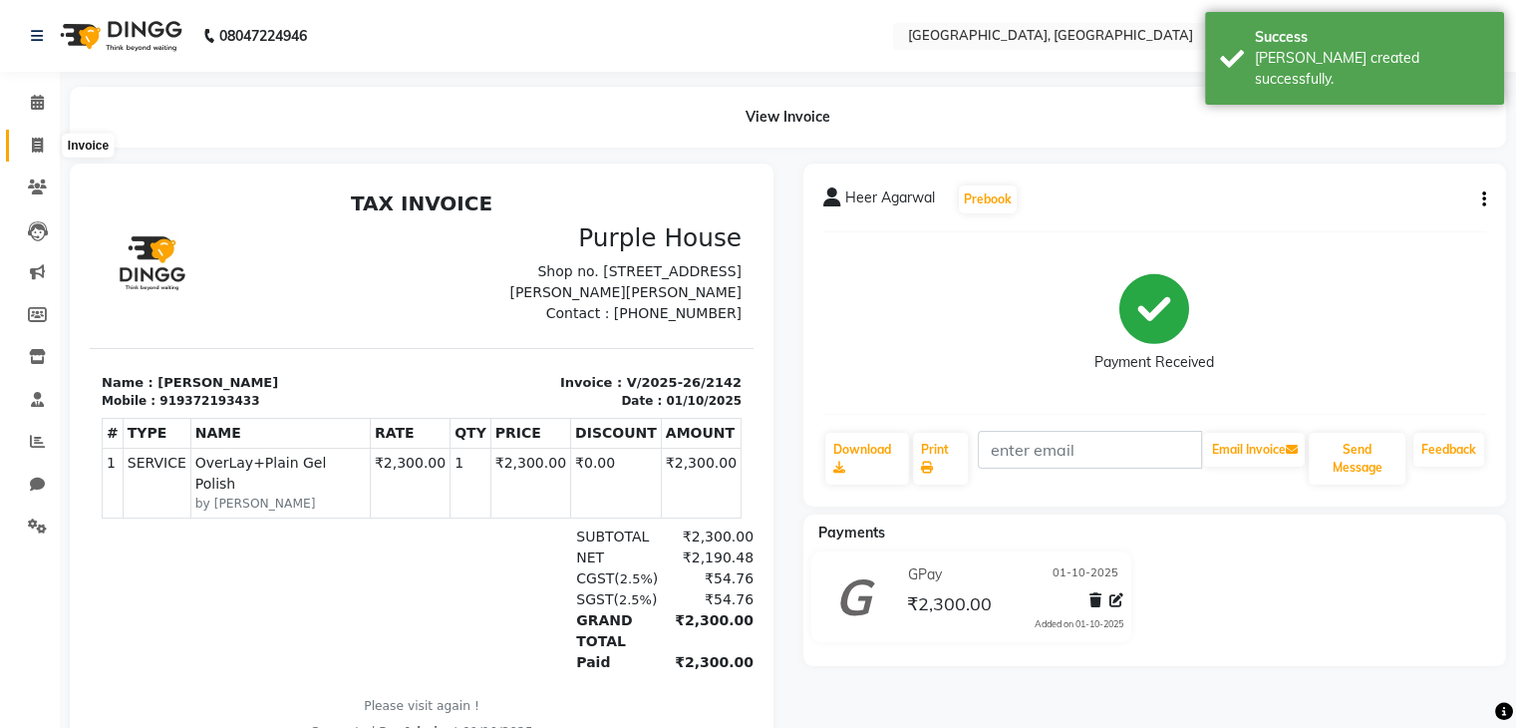
click at [20, 146] on span at bounding box center [37, 146] width 35 height 23
select select "6682"
select select "service"
